Goal: Task Accomplishment & Management: Use online tool/utility

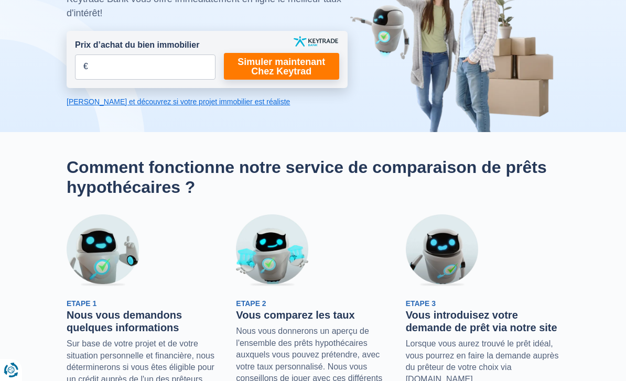
scroll to position [132, 0]
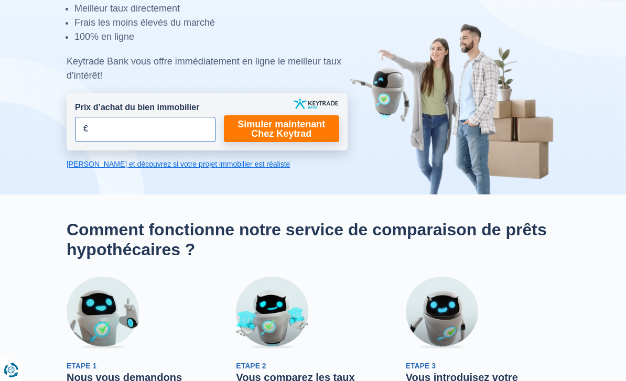
click at [81, 123] on input "Prix d’achat du bien immobilier" at bounding box center [145, 129] width 140 height 25
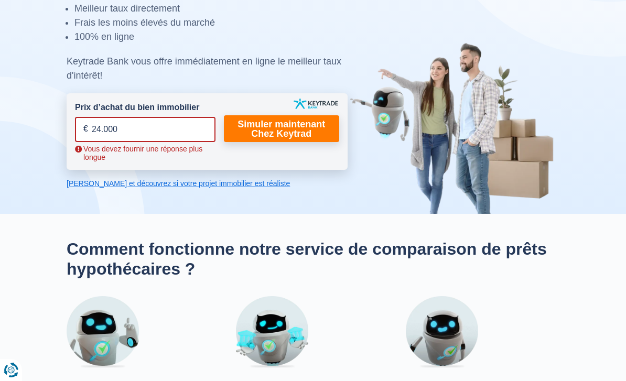
type input "240.000"
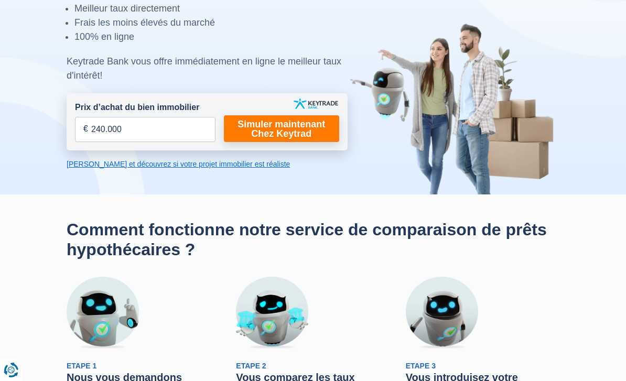
click at [300, 123] on link "Simuler maintenant Chez Keytrad" at bounding box center [281, 128] width 115 height 27
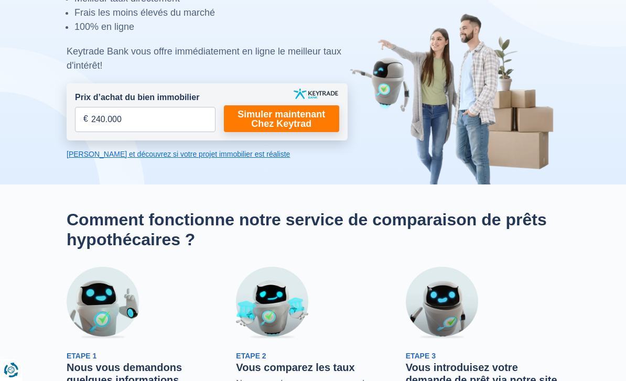
scroll to position [137, 0]
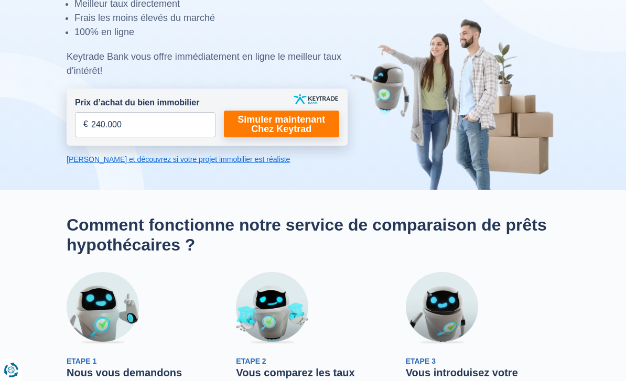
click at [96, 164] on link "Calculez et découvrez si votre projet immobilier est réaliste" at bounding box center [207, 159] width 281 height 10
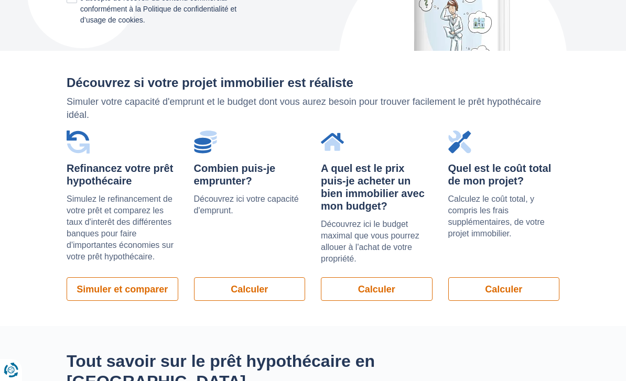
scroll to position [824, 0]
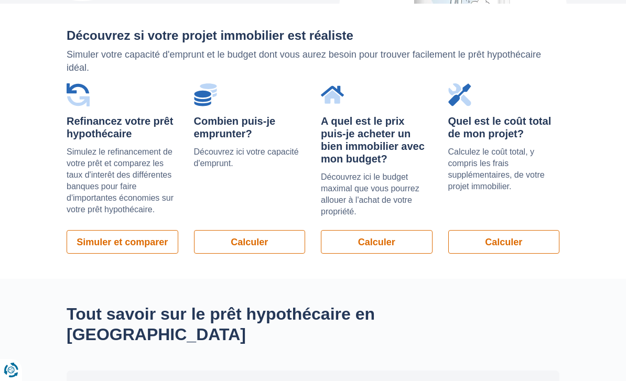
click at [232, 232] on link "Calculer" at bounding box center [250, 242] width 112 height 24
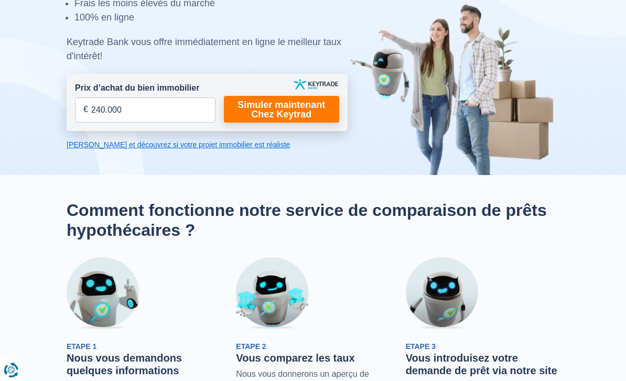
scroll to position [151, 0]
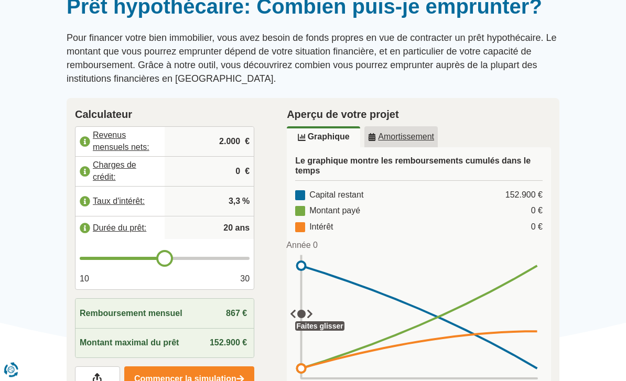
scroll to position [110, 0]
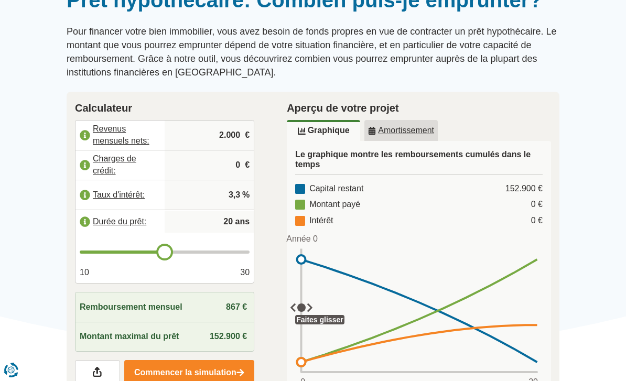
click at [224, 133] on input "2.000" at bounding box center [209, 135] width 81 height 28
type input "3.000"
type input "21"
type input "22"
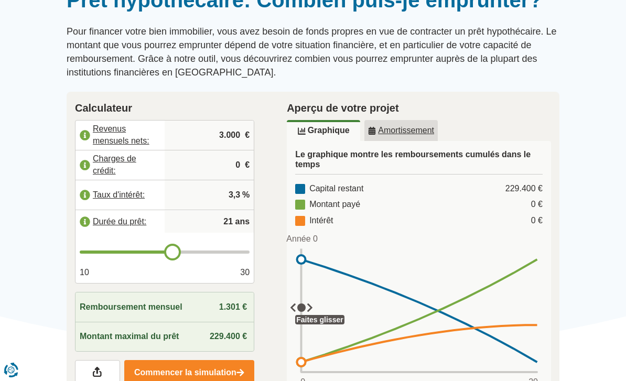
type input "22"
type input "23"
type input "24"
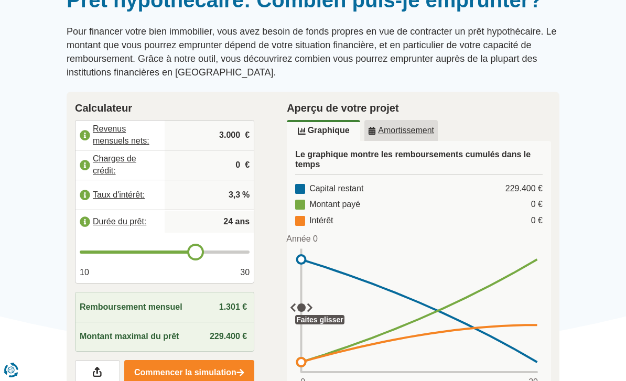
type input "25"
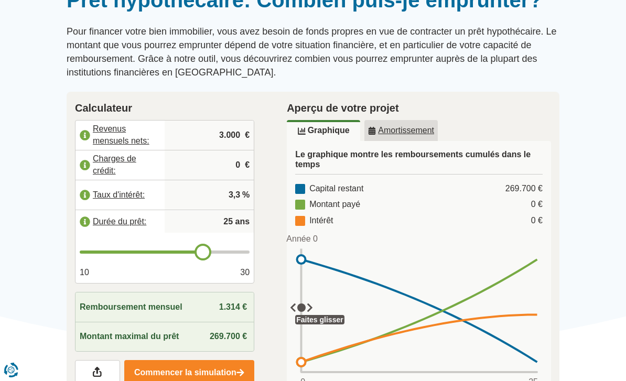
type input "3.000"
click at [166, 368] on link "Commencer la simulation" at bounding box center [189, 372] width 131 height 25
